Goal: Transaction & Acquisition: Purchase product/service

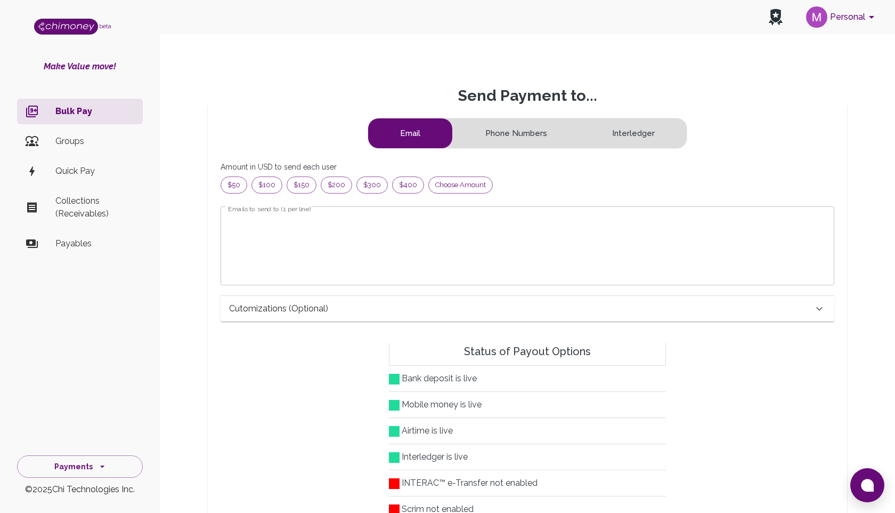
scroll to position [1, 1]
click at [230, 187] on span "$50" at bounding box center [234, 185] width 26 height 11
click at [389, 248] on textarea "Emails to send to (1 per line)" at bounding box center [527, 245] width 599 height 61
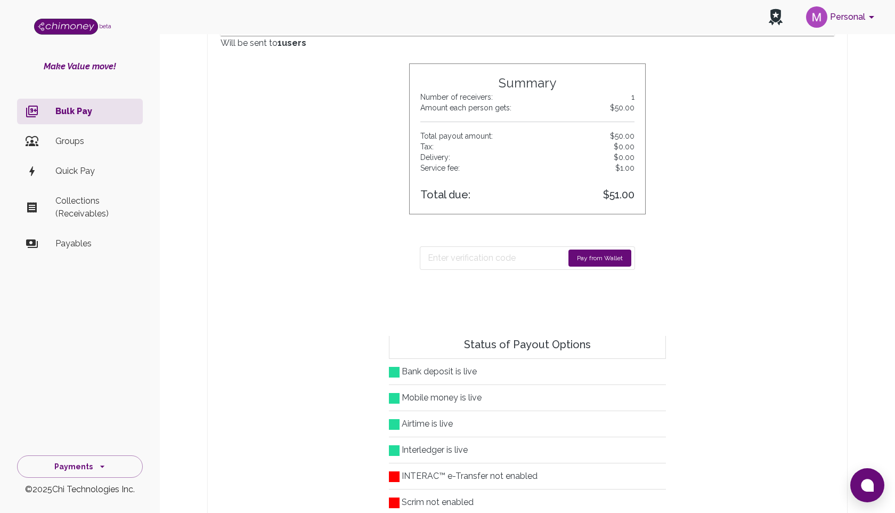
scroll to position [305, 0]
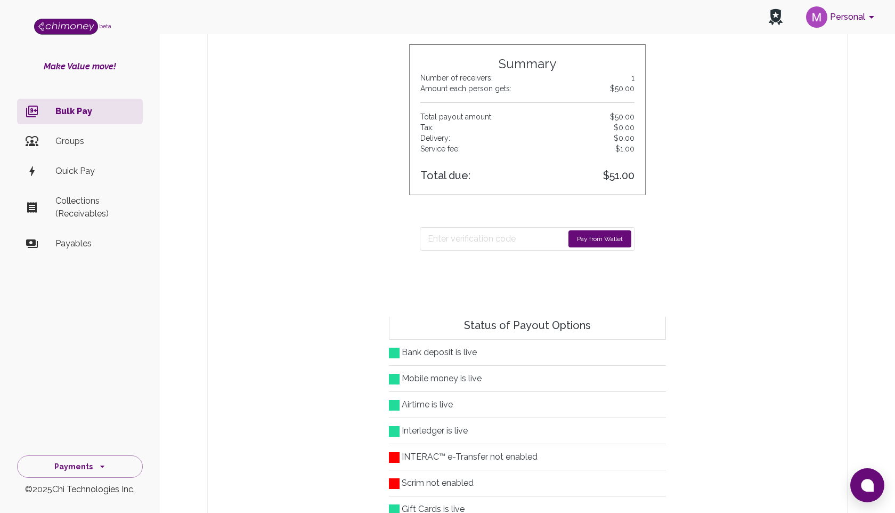
type textarea "[EMAIL_ADDRESS][DOMAIN_NAME]"
click at [589, 238] on button "Pay from Wallet" at bounding box center [600, 238] width 63 height 17
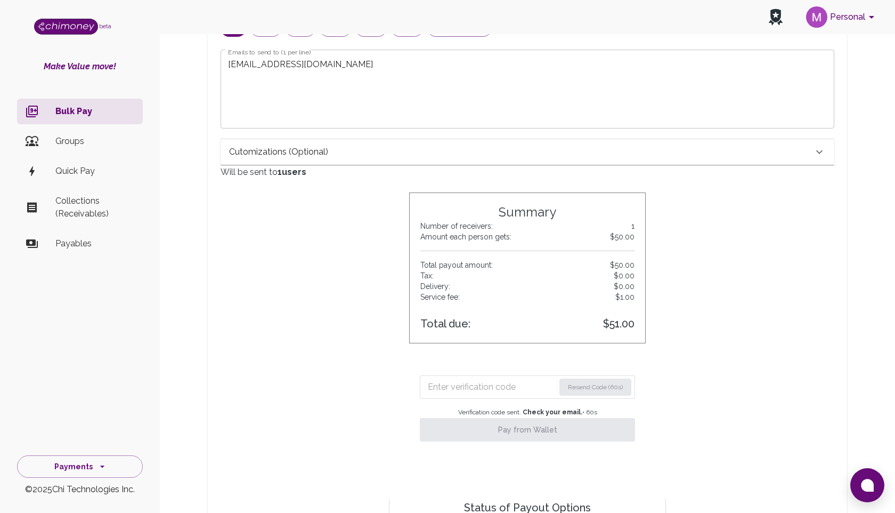
scroll to position [184, 0]
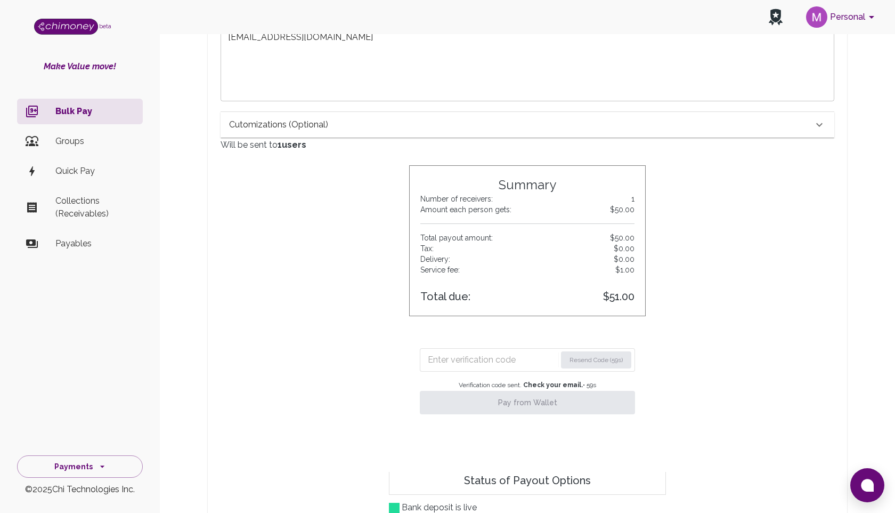
click at [493, 355] on input "Enter verification code" at bounding box center [492, 359] width 128 height 17
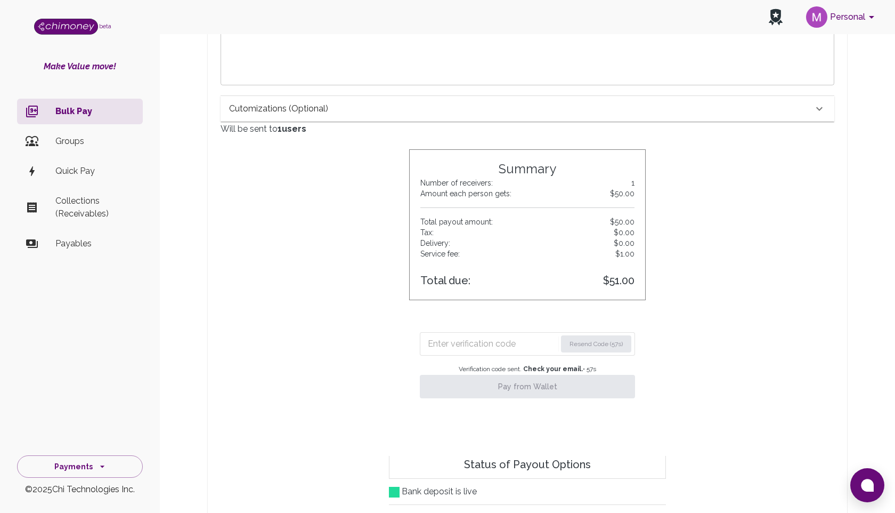
scroll to position [281, 0]
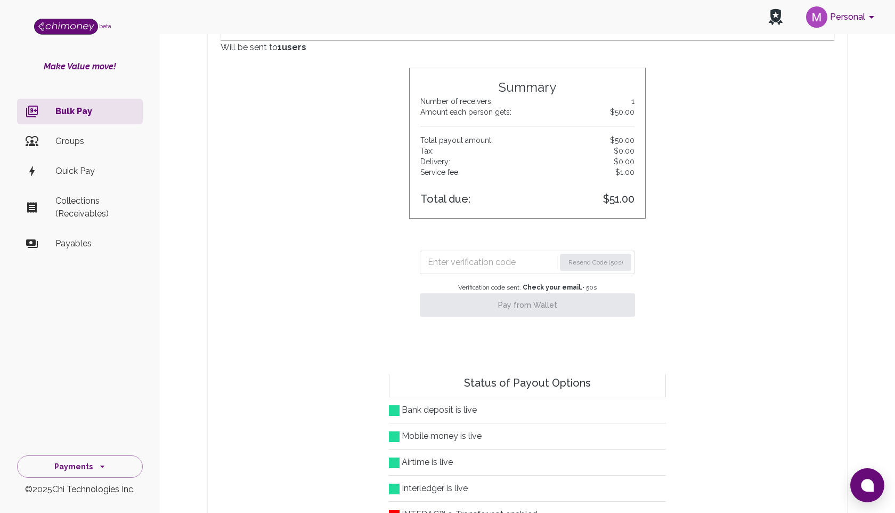
click at [451, 254] on input "Enter verification code" at bounding box center [491, 262] width 127 height 17
paste input "6636"
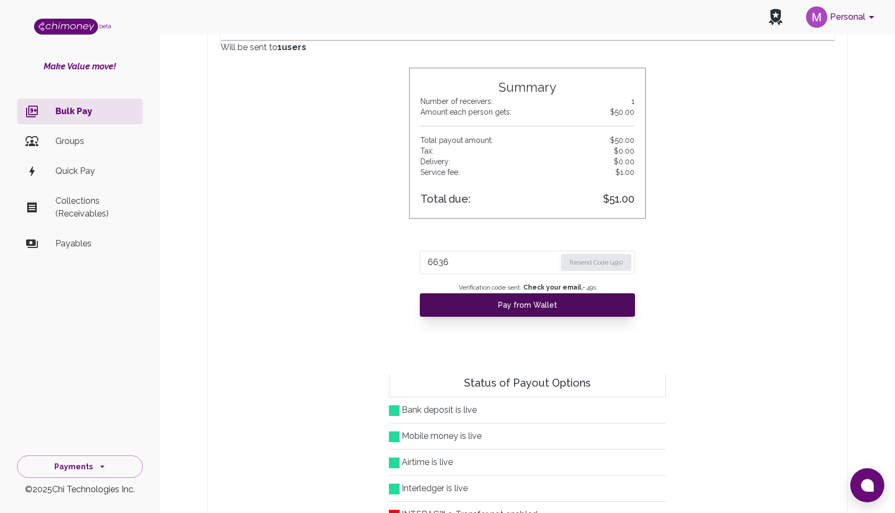
type input "6636"
click at [504, 308] on button "Pay from Wallet" at bounding box center [527, 304] width 215 height 23
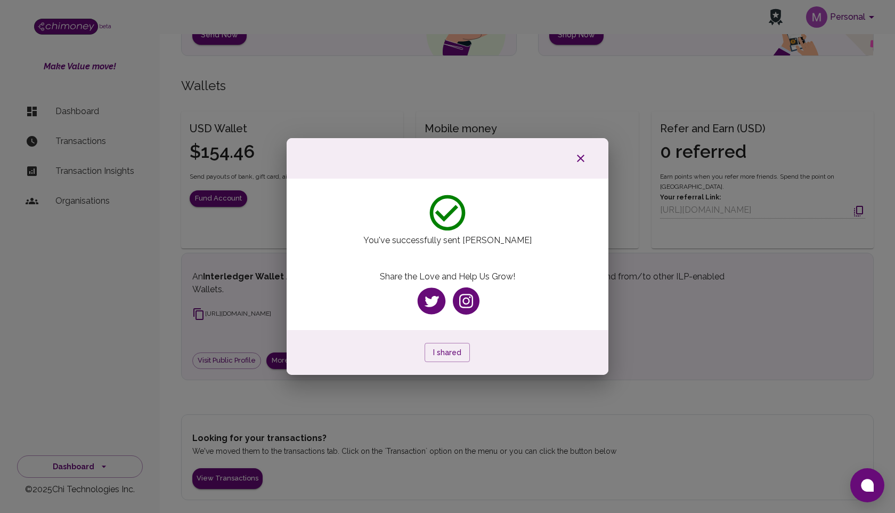
scroll to position [0, 0]
